Goal: Task Accomplishment & Management: Use online tool/utility

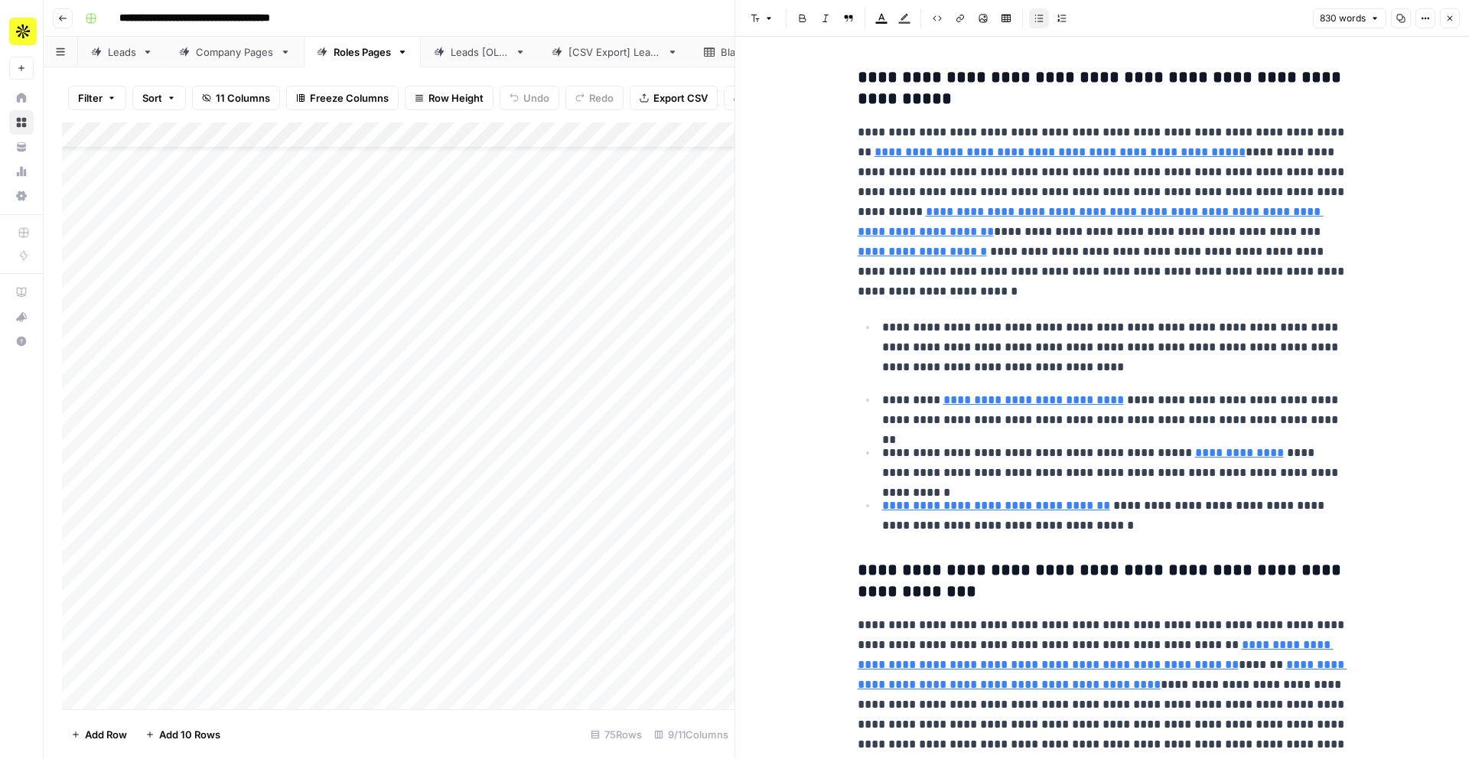
click at [704, 77] on div "Filter Sort 11 Columns Freeze Columns Row Height Undo Redo Export CSV Import CS…" at bounding box center [398, 97] width 672 height 49
click at [1453, 17] on icon "button" at bounding box center [1449, 18] width 9 height 9
